Goal: Task Accomplishment & Management: Use online tool/utility

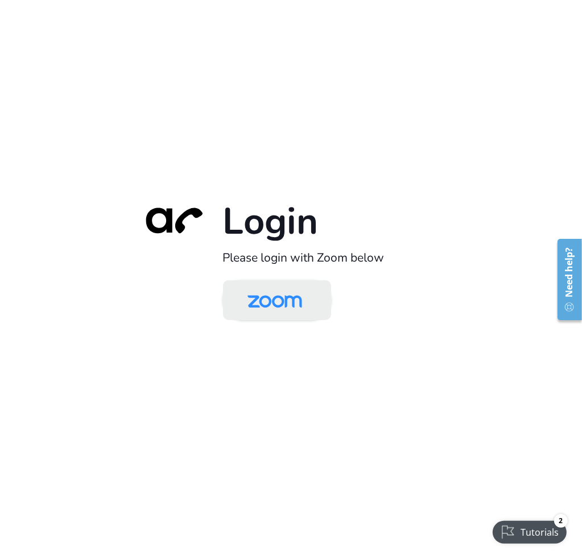
click at [270, 313] on img at bounding box center [275, 301] width 79 height 37
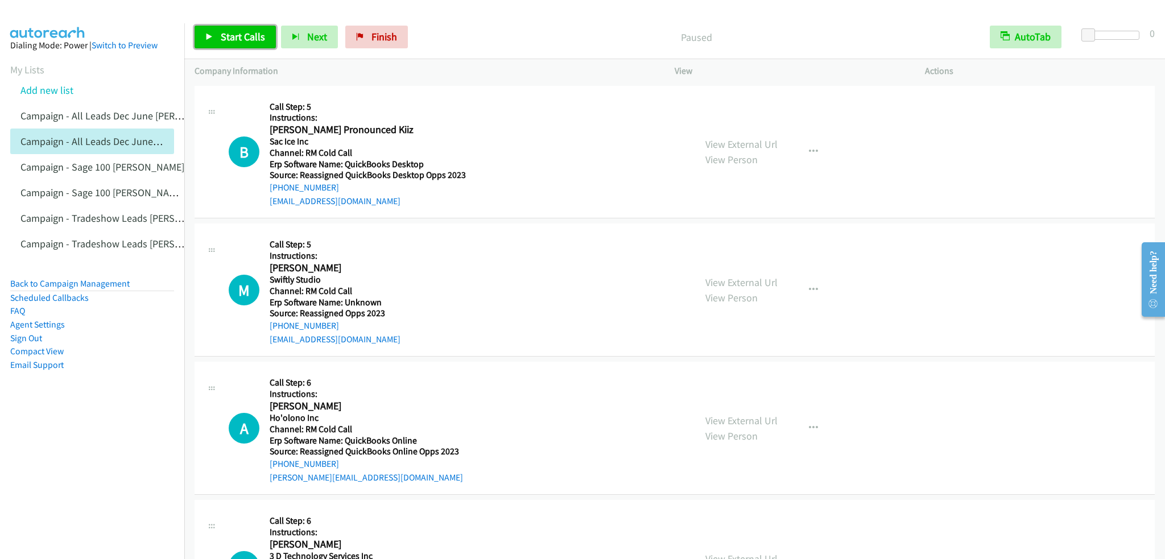
click at [237, 32] on span "Start Calls" at bounding box center [243, 36] width 44 height 13
